Goal: Task Accomplishment & Management: Complete application form

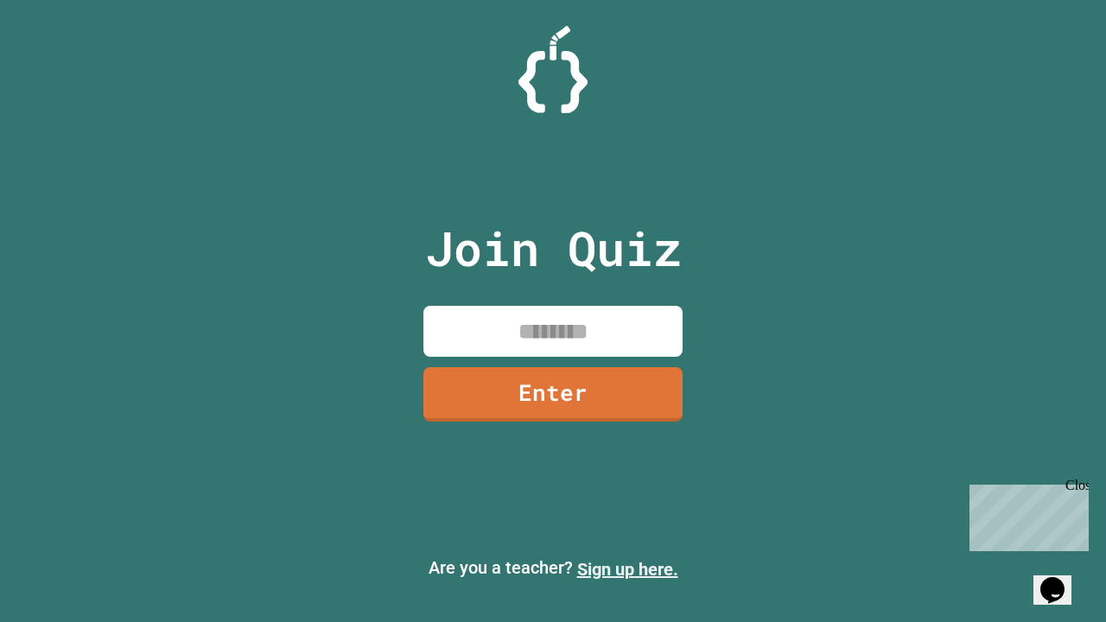
click at [627, 569] on link "Sign up here." at bounding box center [627, 569] width 101 height 21
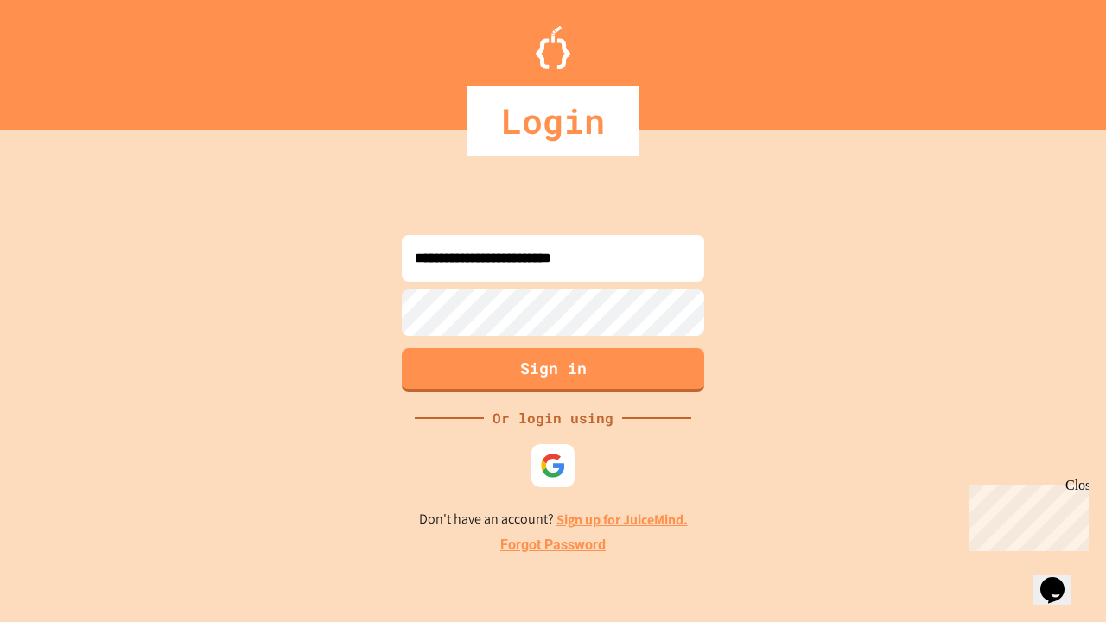
type input "**********"
